Goal: Information Seeking & Learning: Learn about a topic

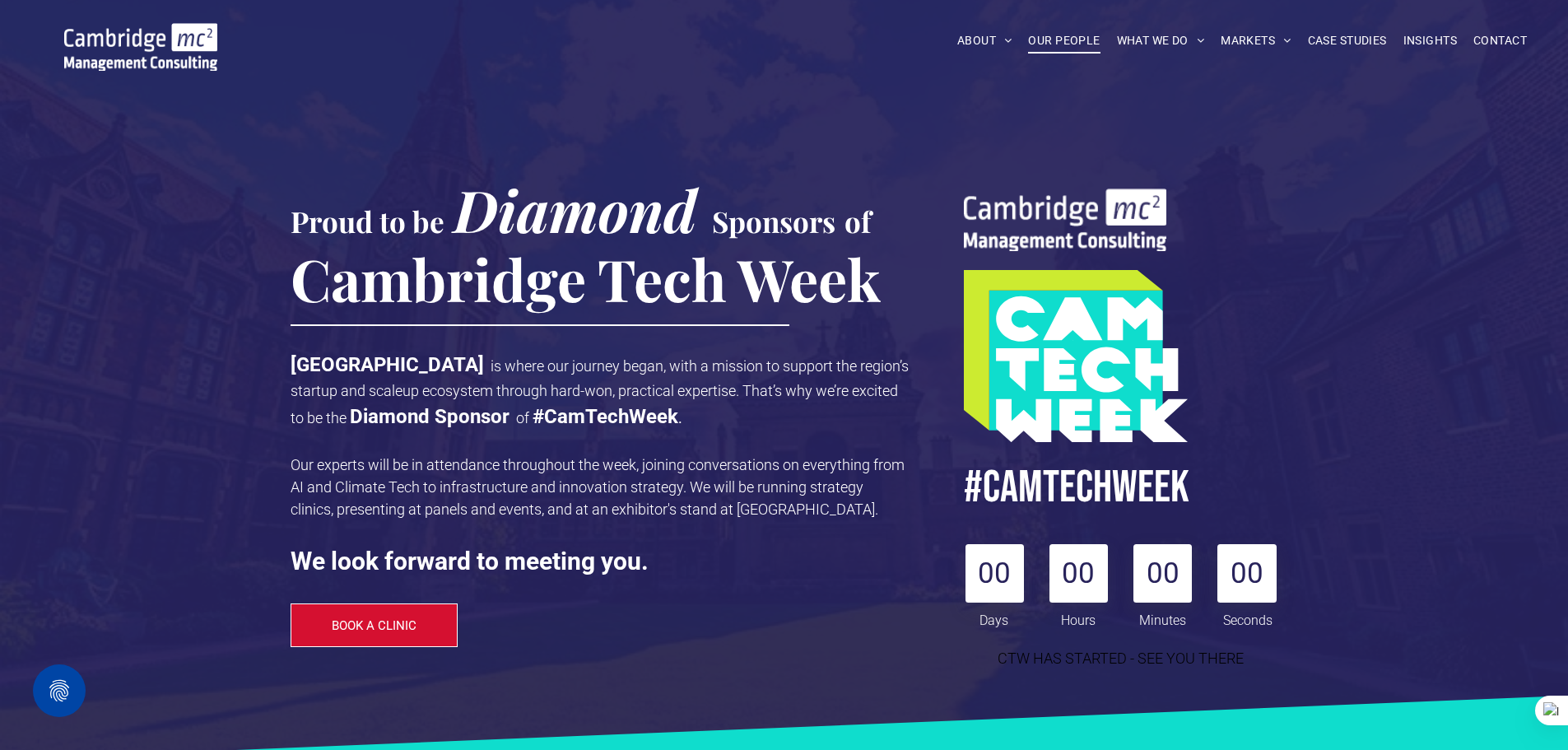
click at [1055, 36] on span "OUR PEOPLE" at bounding box center [1064, 41] width 72 height 26
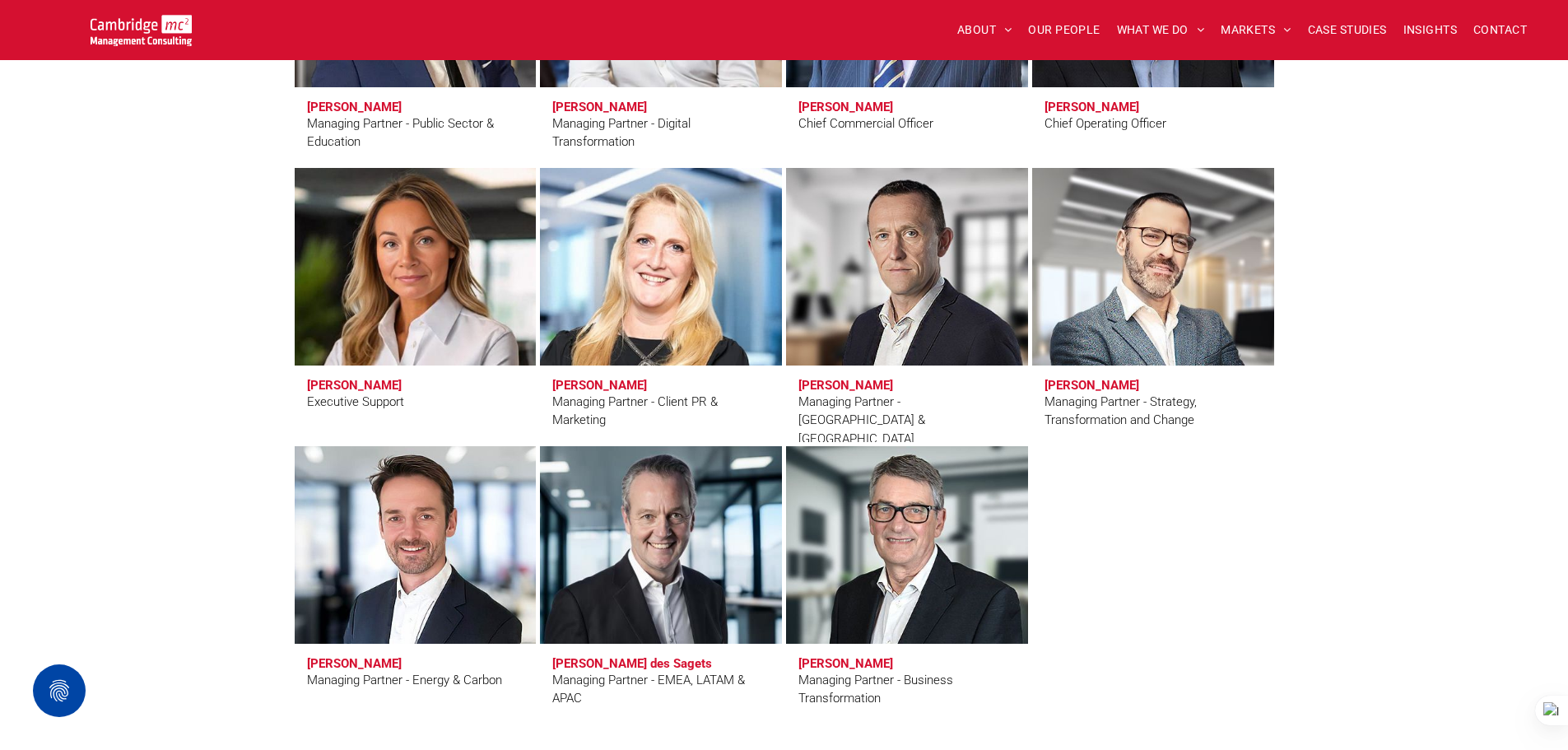
scroll to position [1399, 0]
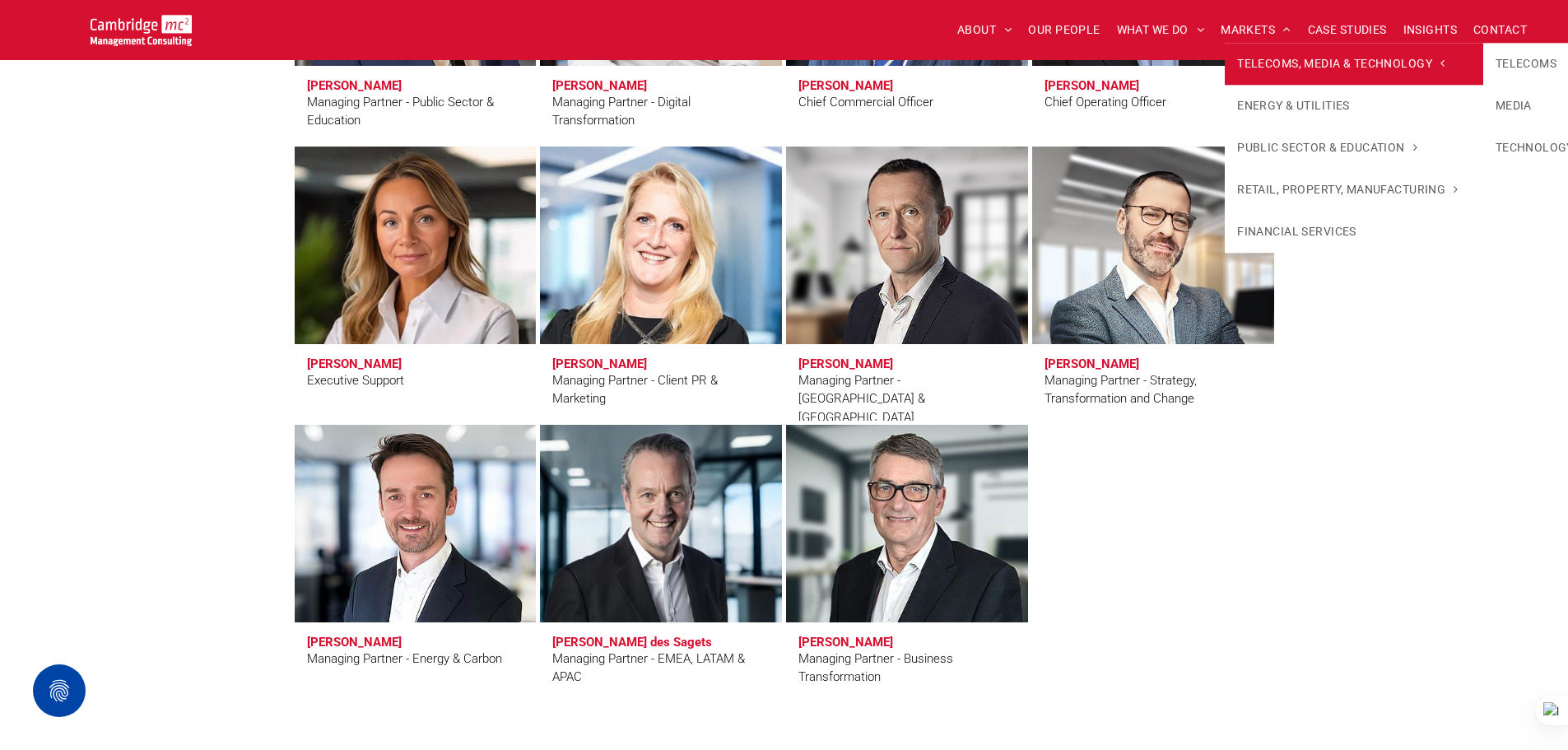
click at [1274, 52] on link "TELECOMS, MEDIA & TECHNOLOGY" at bounding box center [1353, 64] width 258 height 42
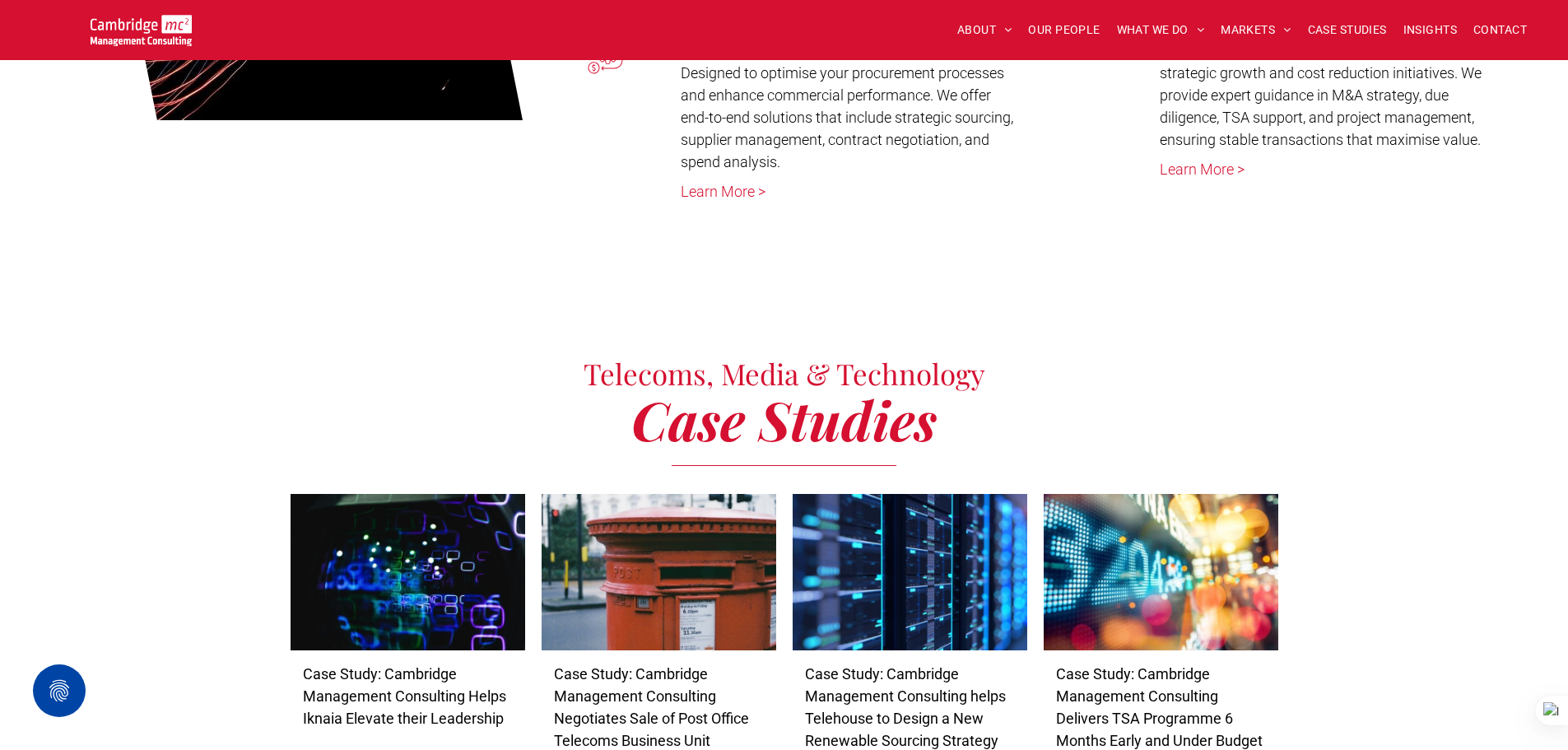
scroll to position [3210, 0]
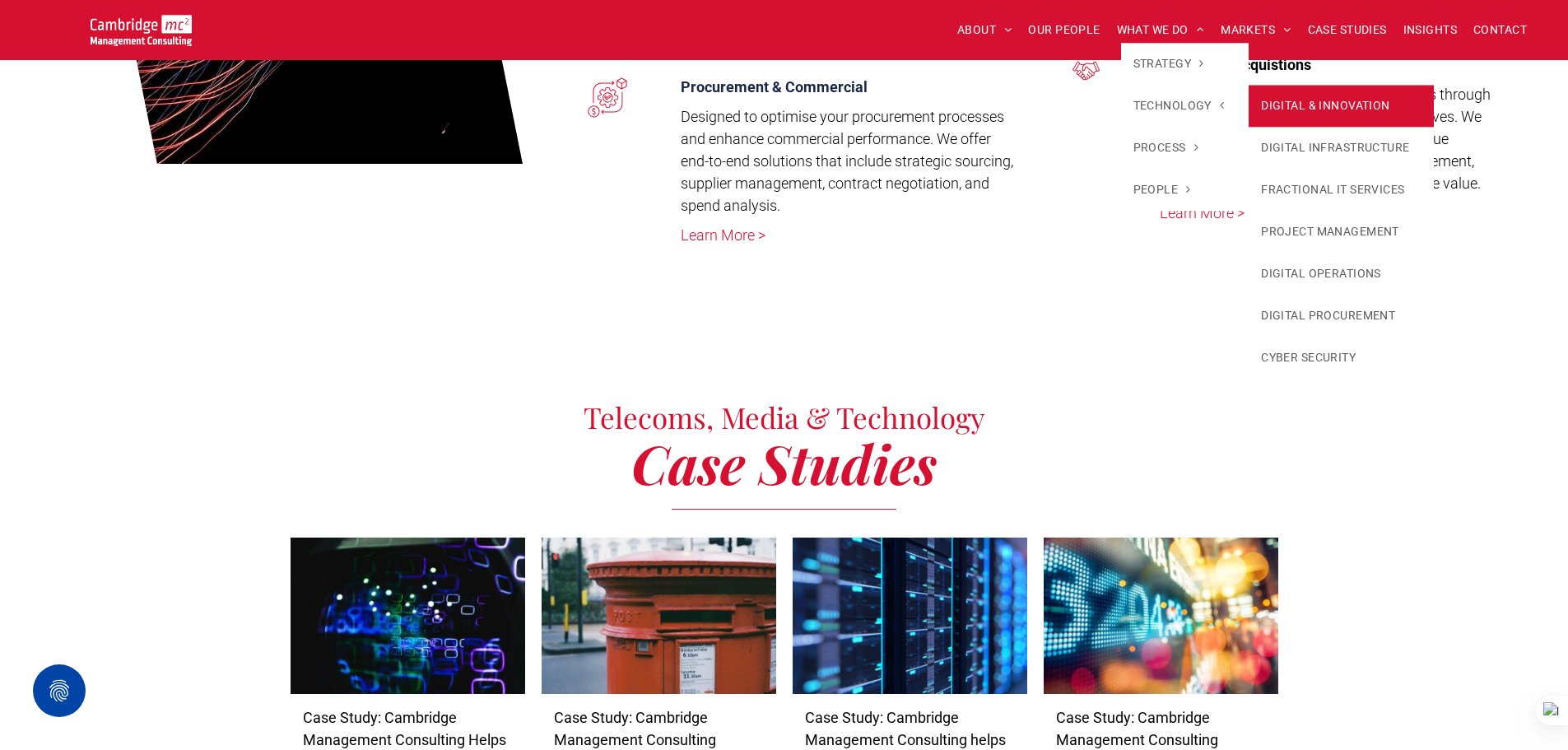
click at [1279, 122] on link "DIGITAL & INNOVATION" at bounding box center [1342, 105] width 185 height 42
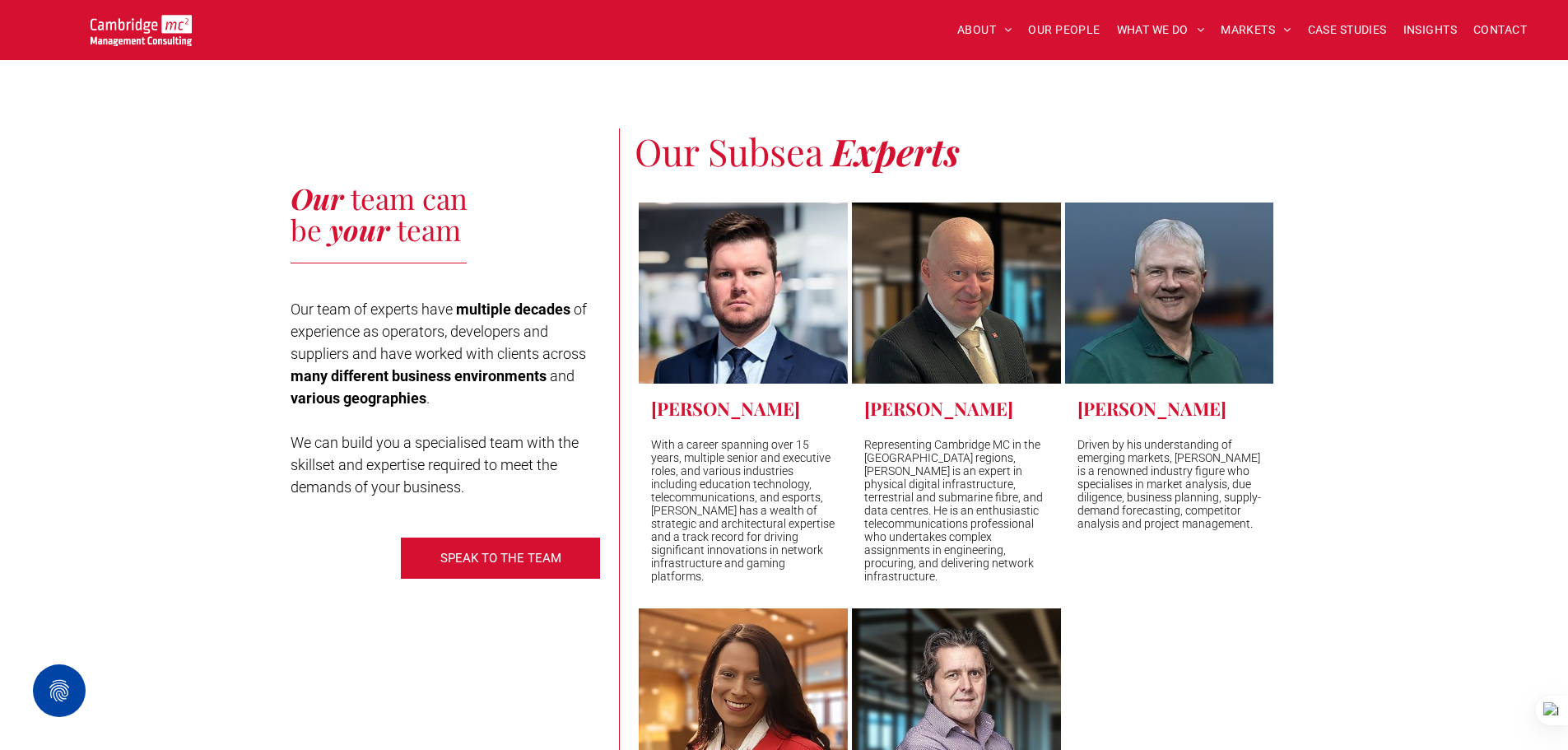
scroll to position [4856, 0]
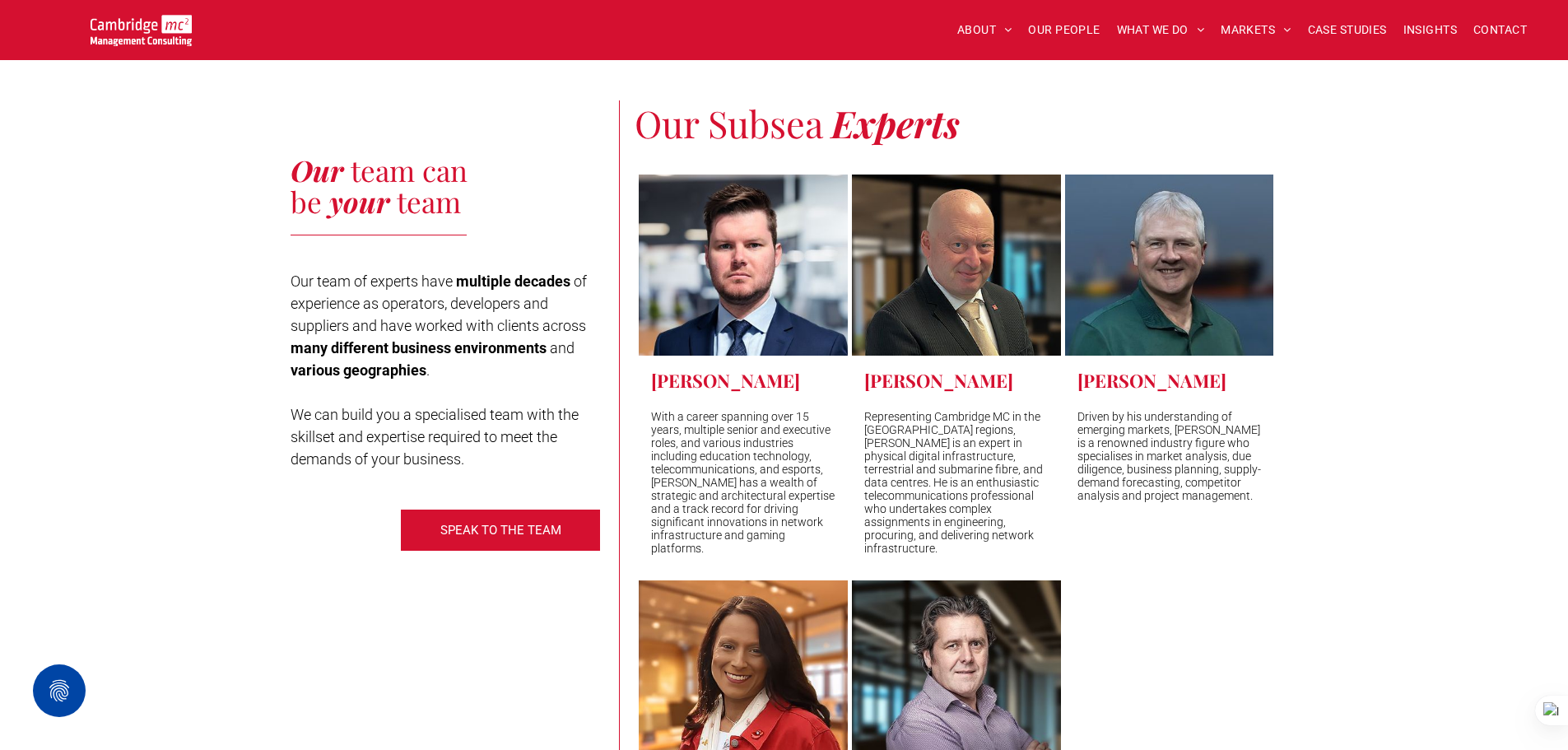
drag, startPoint x: 877, startPoint y: 622, endPoint x: 865, endPoint y: 643, distance: 24.2
click at [867, 641] on link "Paul Cannon" at bounding box center [956, 670] width 221 height 192
click at [1423, 205] on div "Our team can be your team Our team of experts have multiple decades of experien…" at bounding box center [784, 563] width 1568 height 1123
click at [1053, 22] on span "OUR PEOPLE" at bounding box center [1064, 30] width 72 height 26
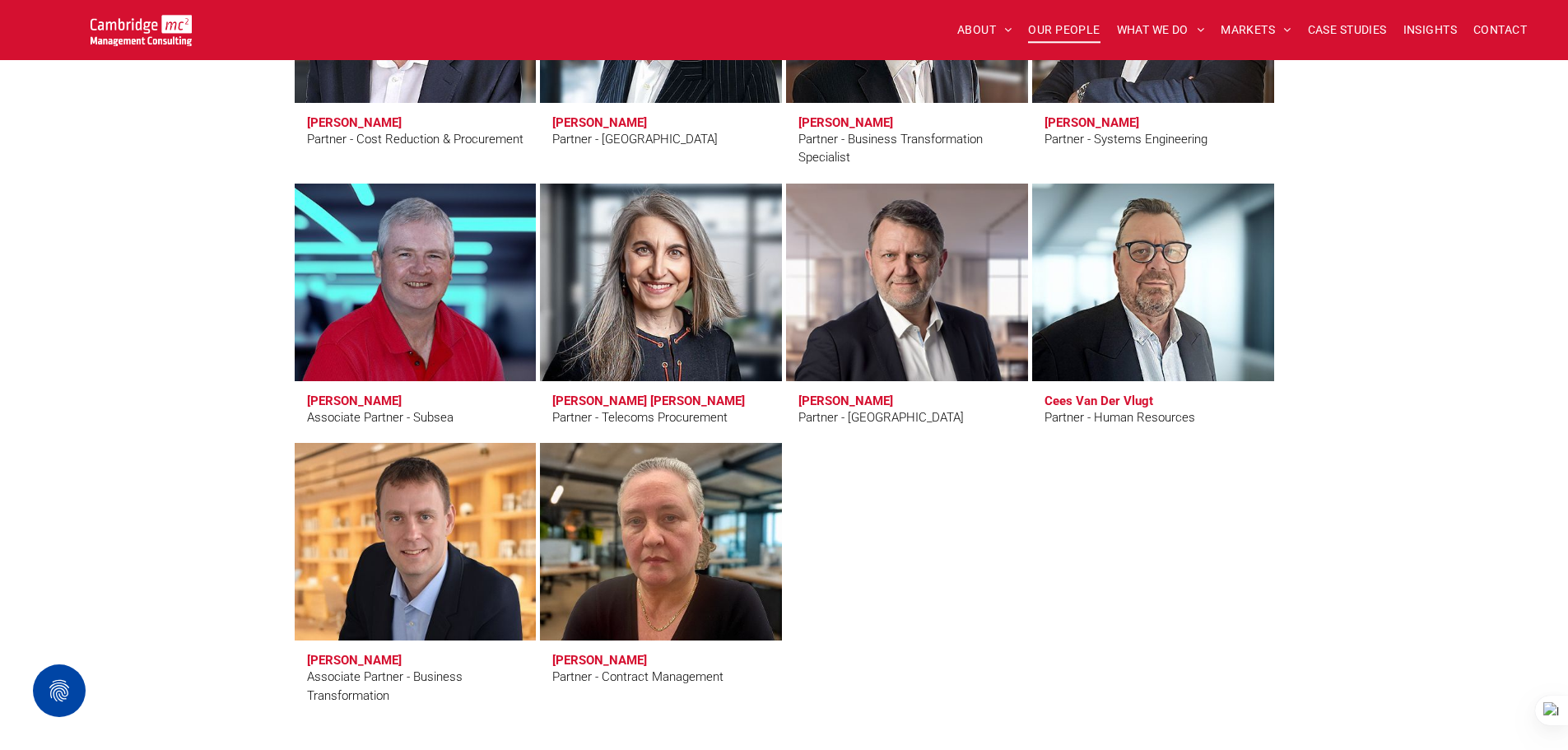
scroll to position [4032, 0]
